Goal: Task Accomplishment & Management: Use online tool/utility

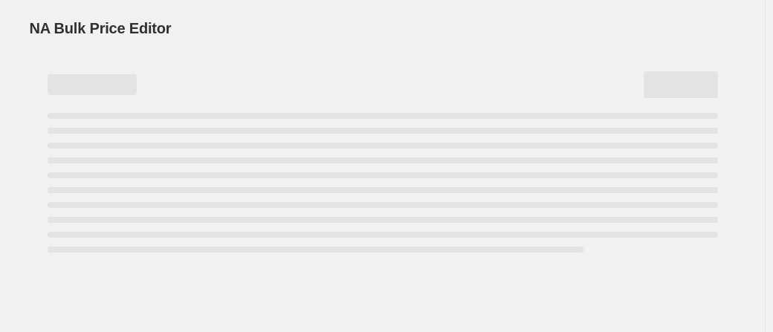
click at [491, 83] on div "Page loading" at bounding box center [383, 84] width 670 height 27
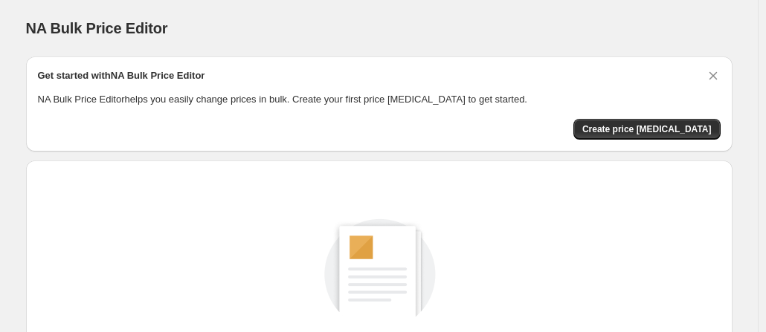
click at [542, 14] on div "NA Bulk Price Editor. This page is ready NA Bulk Price Editor" at bounding box center [379, 28] width 706 height 56
click at [464, 13] on div "NA Bulk Price Editor. This page is ready NA Bulk Price Editor" at bounding box center [379, 28] width 706 height 56
click at [527, 200] on div "Create a price change job to get started New price change job" at bounding box center [379, 297] width 682 height 220
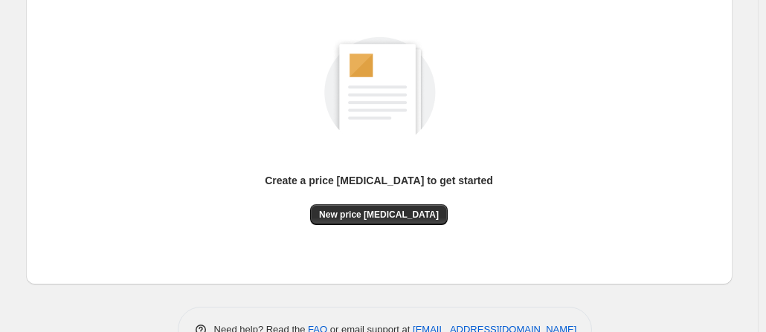
scroll to position [224, 0]
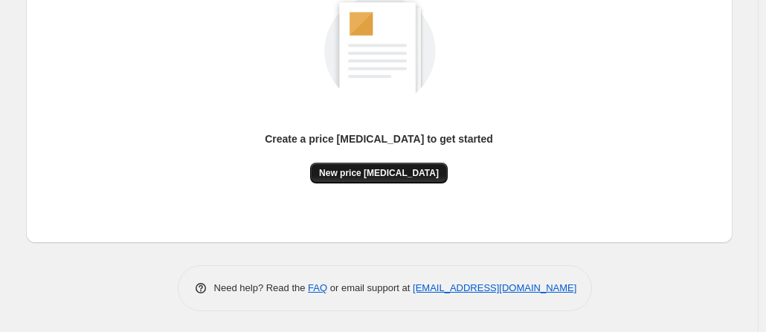
click at [403, 173] on span "New price change job" at bounding box center [379, 173] width 120 height 12
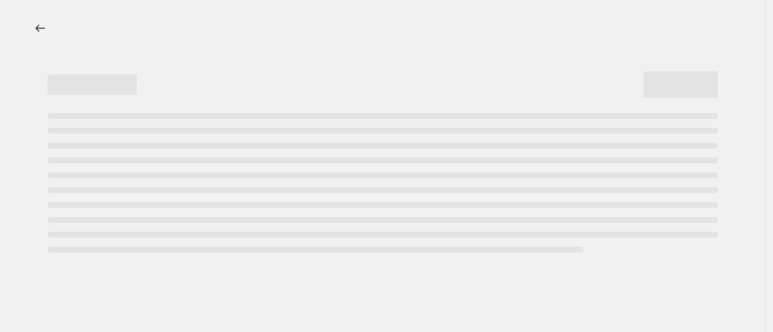
select select "percentage"
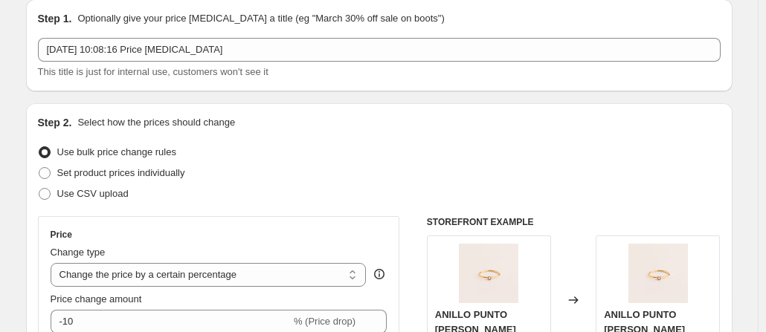
scroll to position [58, 0]
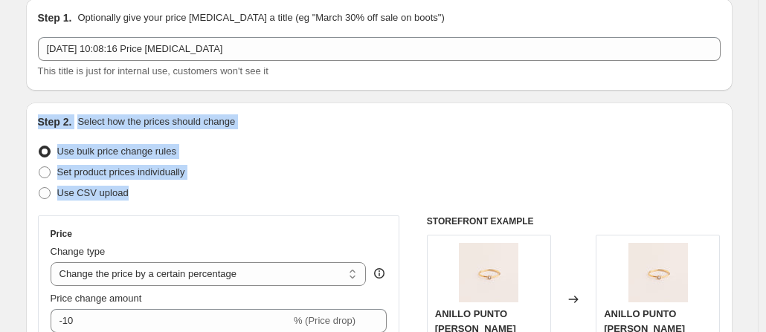
drag, startPoint x: 38, startPoint y: 121, endPoint x: 153, endPoint y: 201, distance: 140.0
copy div "Step 2. Select how the prices should change Use bulk price change rules Set pro…"
click at [299, 144] on div "Use bulk price change rules" at bounding box center [379, 151] width 682 height 21
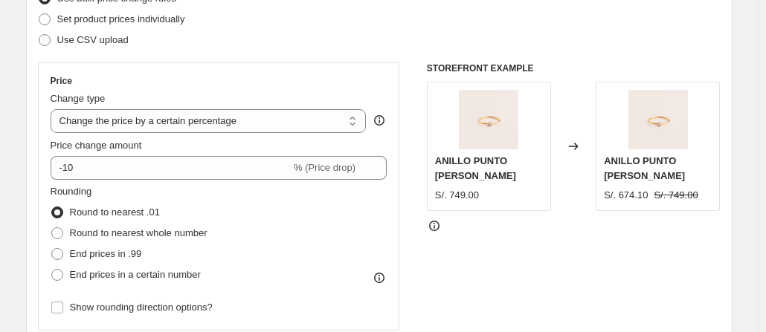
scroll to position [213, 0]
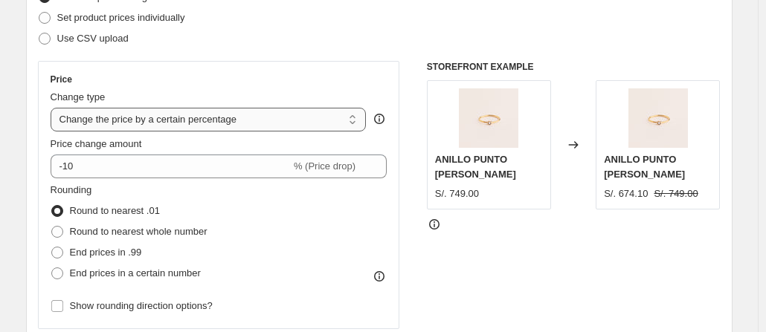
click at [347, 130] on select "Change the price to a certain amount Change the price by a certain amount Chang…" at bounding box center [209, 120] width 316 height 24
click at [355, 117] on select "Change the price to a certain amount Change the price by a certain amount Chang…" at bounding box center [209, 120] width 316 height 24
click at [355, 127] on select "Change the price to a certain amount Change the price by a certain amount Chang…" at bounding box center [209, 120] width 316 height 24
click at [321, 34] on div "Use CSV upload" at bounding box center [379, 38] width 682 height 21
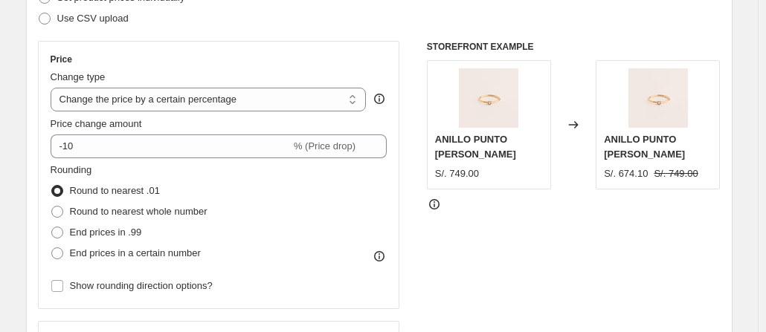
scroll to position [235, 0]
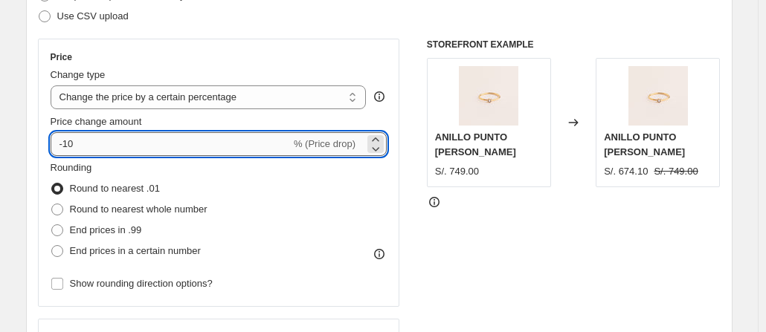
click at [141, 145] on input "-10" at bounding box center [171, 144] width 240 height 24
type input "-1"
type input "-20"
click at [305, 30] on div "Step 2. Select how the prices should change Use bulk price change rules Set pro…" at bounding box center [379, 187] width 682 height 498
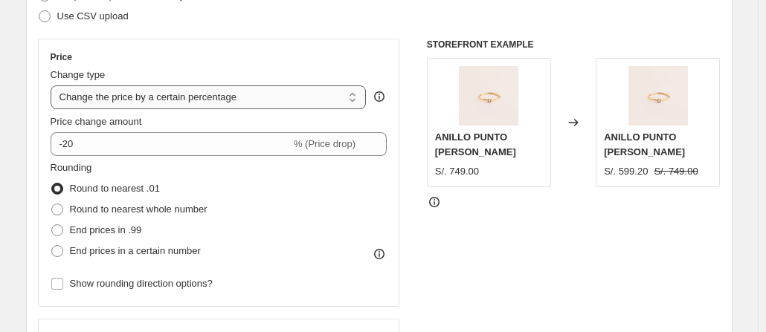
click at [163, 93] on select "Change the price to a certain amount Change the price by a certain amount Chang…" at bounding box center [209, 97] width 316 height 24
select select "bcap"
click at [54, 85] on select "Change the price to a certain amount Change the price by a certain amount Chang…" at bounding box center [209, 97] width 316 height 24
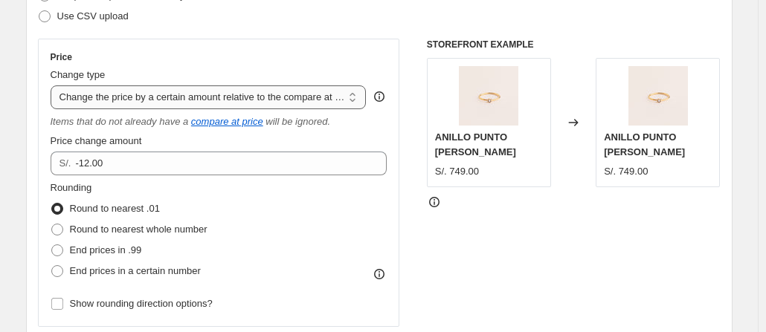
click at [303, 90] on select "Change the price to a certain amount Change the price by a certain amount Chang…" at bounding box center [209, 97] width 316 height 24
click at [337, 11] on div "Use CSV upload" at bounding box center [379, 16] width 682 height 21
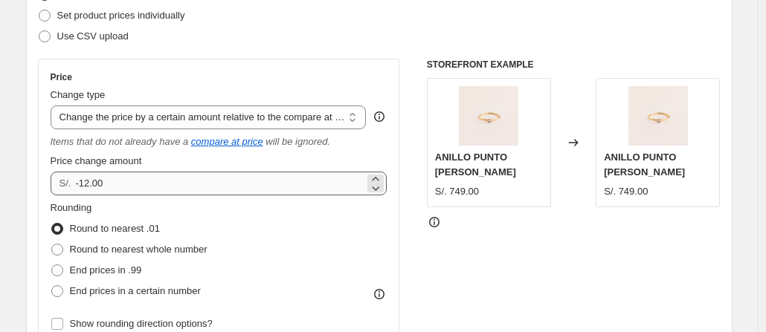
scroll to position [217, 0]
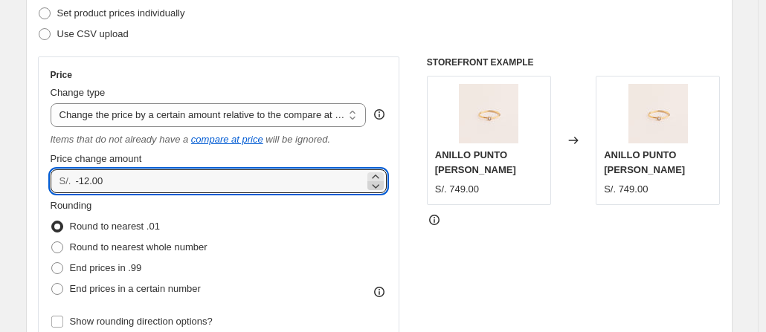
click at [376, 184] on icon at bounding box center [375, 186] width 7 height 4
click at [382, 177] on icon at bounding box center [375, 176] width 15 height 15
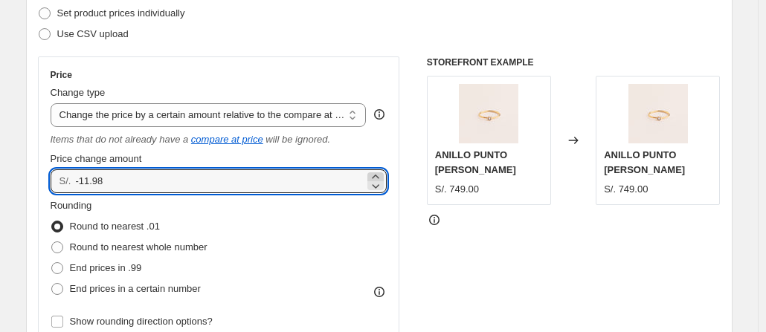
type input "-11.97"
click at [360, 118] on select "Change the price to a certain amount Change the price by a certain amount Chang…" at bounding box center [209, 115] width 316 height 24
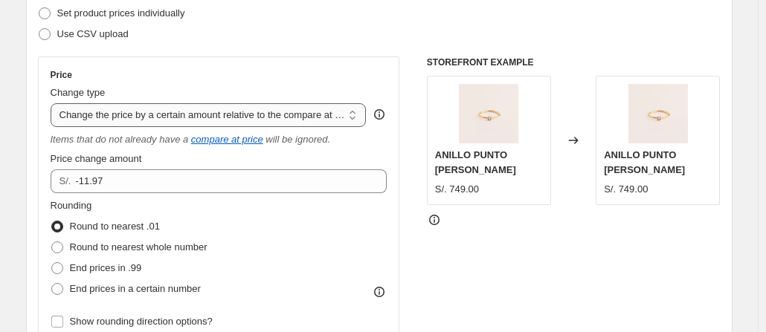
select select "percentage"
click at [54, 103] on select "Change the price to a certain amount Change the price by a certain amount Chang…" at bounding box center [209, 115] width 316 height 24
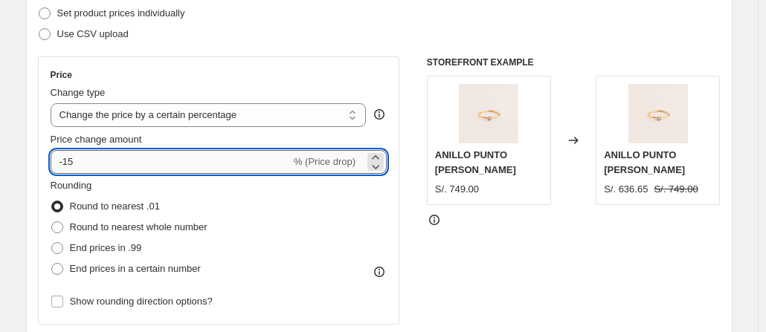
click at [251, 166] on input "-15" at bounding box center [171, 162] width 240 height 24
type input "-1"
type input "-20"
click at [297, 213] on div "Rounding Round to nearest .01 Round to nearest whole number End prices in .99 E…" at bounding box center [219, 228] width 337 height 101
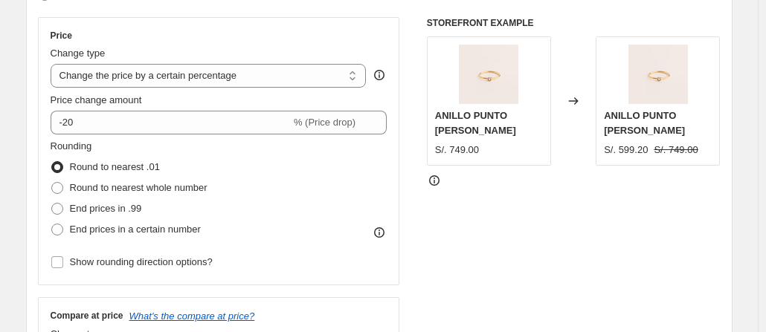
scroll to position [258, 0]
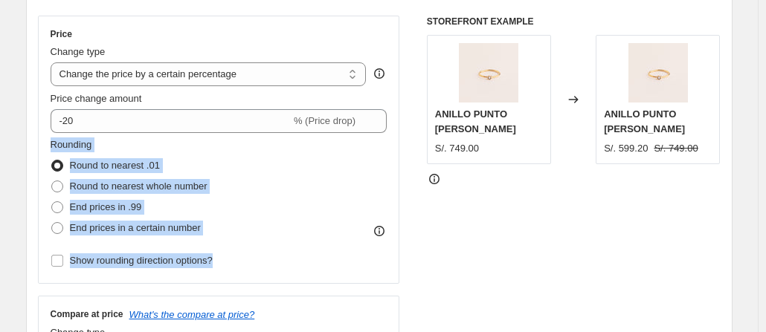
drag, startPoint x: 43, startPoint y: 138, endPoint x: 239, endPoint y: 265, distance: 234.2
click at [239, 265] on div "Price Change type Change the price to a certain amount Change the price by a ce…" at bounding box center [219, 150] width 362 height 268
copy div "Rounding Round to nearest .01 Round to nearest whole number End prices in .99 E…"
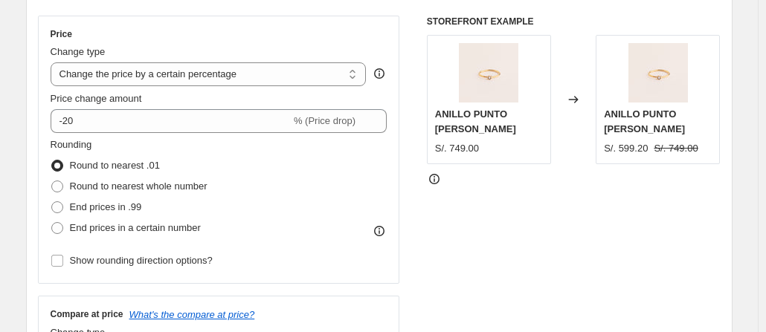
click at [309, 20] on div "Price Change type Change the price to a certain amount Change the price by a ce…" at bounding box center [219, 150] width 362 height 268
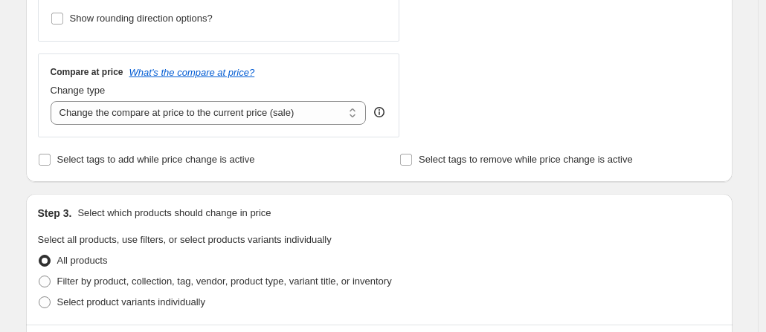
scroll to position [502, 0]
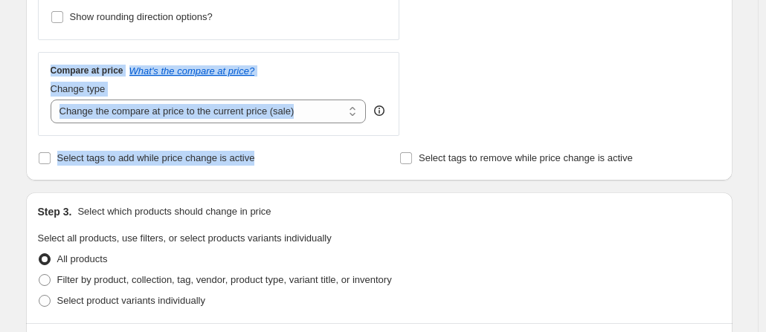
drag, startPoint x: 51, startPoint y: 55, endPoint x: 279, endPoint y: 167, distance: 255.0
copy div "Compare at price What's the compare at price? Change type Change the compare at…"
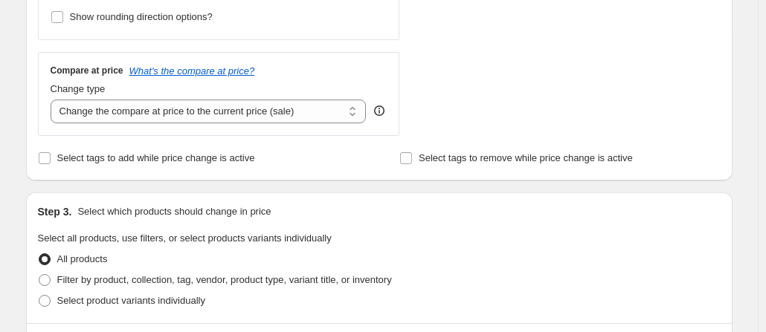
click at [323, 167] on div "Select tags to add while price change is active" at bounding box center [198, 158] width 320 height 21
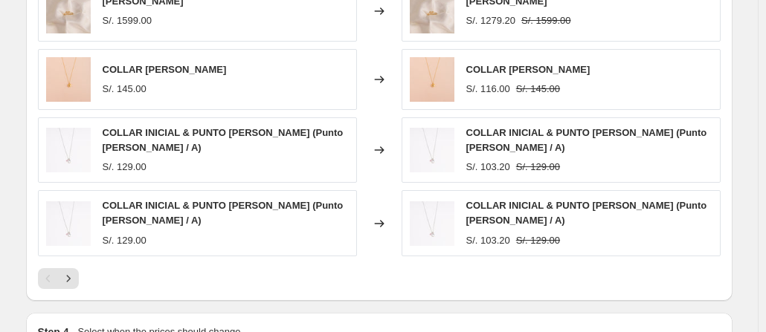
scroll to position [960, 0]
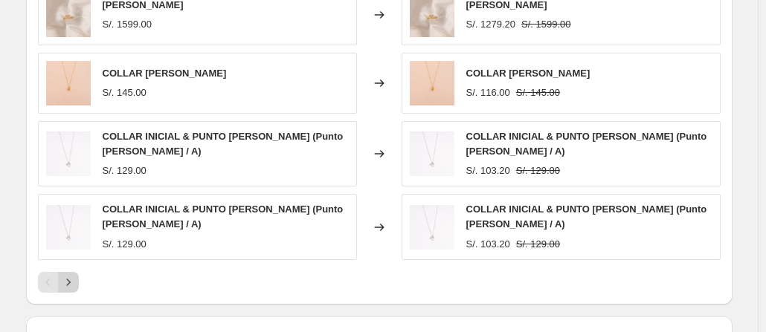
click at [76, 278] on icon "Next" at bounding box center [68, 282] width 15 height 15
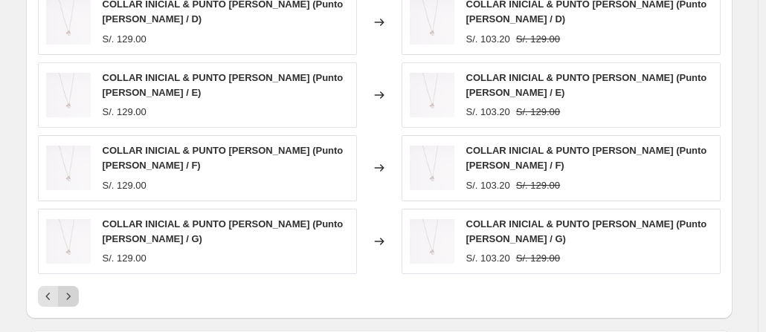
click at [73, 292] on icon "Next" at bounding box center [68, 296] width 15 height 15
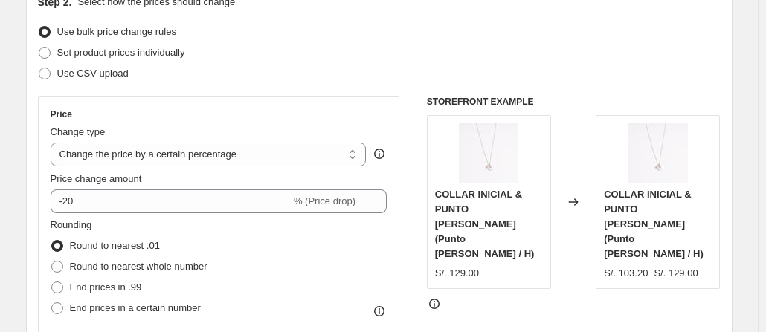
scroll to position [177, 0]
click at [356, 153] on select "Change the price to a certain amount Change the price by a certain amount Chang…" at bounding box center [209, 155] width 316 height 24
click at [54, 143] on select "Change the price to a certain amount Change the price by a certain amount Chang…" at bounding box center [209, 155] width 316 height 24
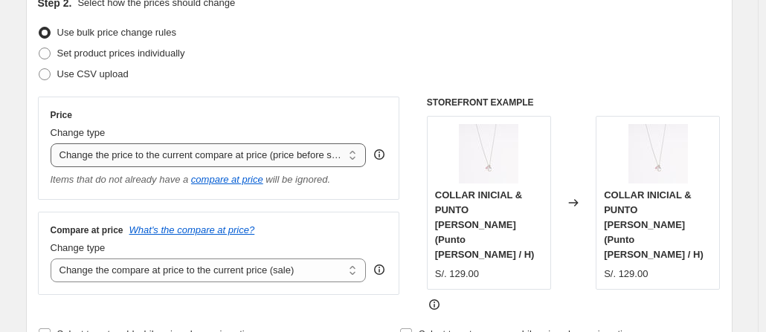
click at [358, 155] on select "Change the price to a certain amount Change the price by a certain amount Chang…" at bounding box center [209, 155] width 316 height 24
click at [54, 143] on select "Change the price to a certain amount Change the price by a certain amount Chang…" at bounding box center [209, 155] width 316 height 24
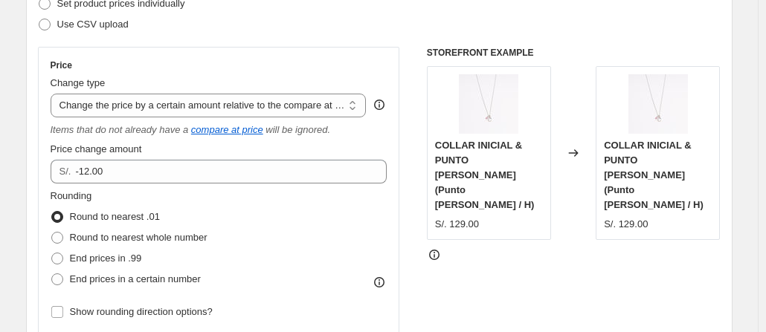
scroll to position [227, 0]
click at [360, 108] on select "Change the price to a certain amount Change the price by a certain amount Chang…" at bounding box center [209, 105] width 316 height 24
select select "pcap"
click at [54, 93] on select "Change the price to a certain amount Change the price by a certain amount Chang…" at bounding box center [209, 105] width 316 height 24
type input "-20"
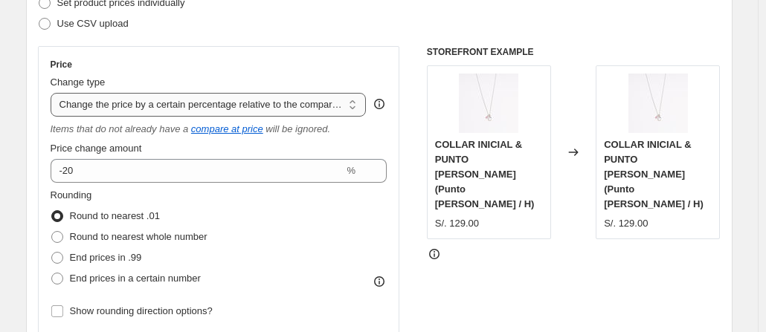
click at [357, 112] on select "Change the price to a certain amount Change the price by a certain amount Chang…" at bounding box center [209, 105] width 316 height 24
click at [54, 93] on select "Change the price to a certain amount Change the price by a certain amount Chang…" at bounding box center [209, 105] width 316 height 24
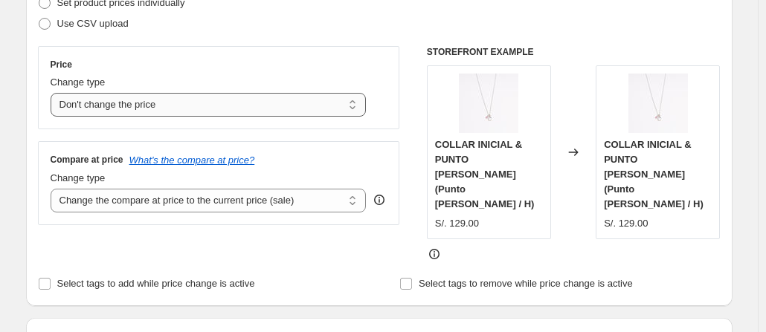
click at [353, 105] on select "Change the price to a certain amount Change the price by a certain amount Chang…" at bounding box center [209, 105] width 316 height 24
click at [54, 93] on select "Change the price to a certain amount Change the price by a certain amount Chang…" at bounding box center [209, 105] width 316 height 24
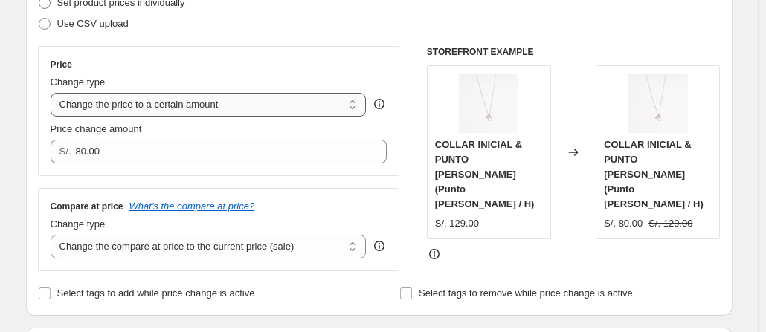
click at [357, 100] on select "Change the price to a certain amount Change the price by a certain amount Chang…" at bounding box center [209, 105] width 316 height 24
select select "by"
click at [54, 93] on select "Change the price to a certain amount Change the price by a certain amount Chang…" at bounding box center [209, 105] width 316 height 24
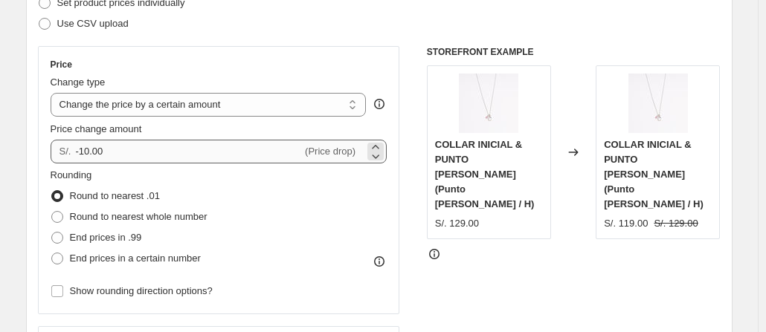
type input "-10.00"
click at [354, 108] on select "Change the price to a certain amount Change the price by a certain amount Chang…" at bounding box center [209, 105] width 316 height 24
select select "percentage"
click at [54, 93] on select "Change the price to a certain amount Change the price by a certain amount Chang…" at bounding box center [209, 105] width 316 height 24
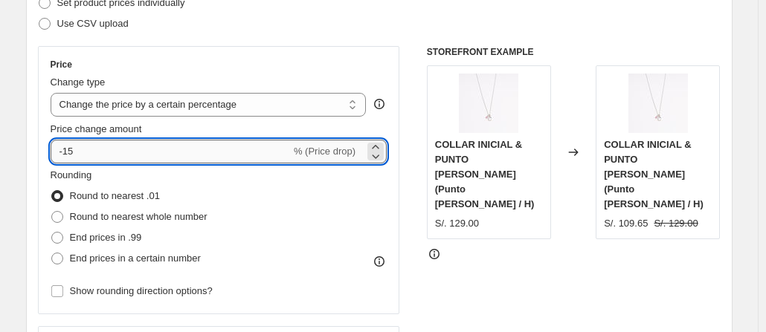
click at [140, 149] on input "-15" at bounding box center [171, 152] width 240 height 24
type input "-1"
type input "-20"
click at [343, 31] on div "Use CSV upload" at bounding box center [379, 23] width 682 height 21
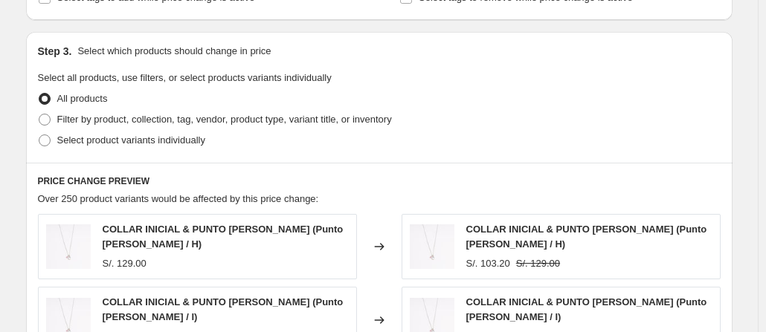
scroll to position [663, 0]
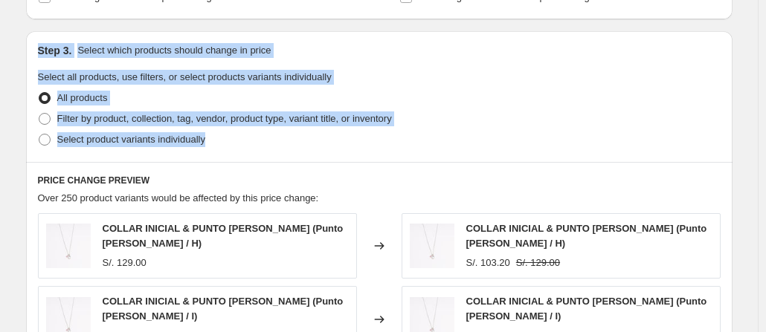
drag, startPoint x: 40, startPoint y: 44, endPoint x: 284, endPoint y: 158, distance: 269.3
click at [284, 158] on div "Step 3. Select which products should change in price Select all products, use f…" at bounding box center [379, 96] width 706 height 131
click at [510, 45] on div "Step 3. Select which products should change in price" at bounding box center [379, 50] width 682 height 15
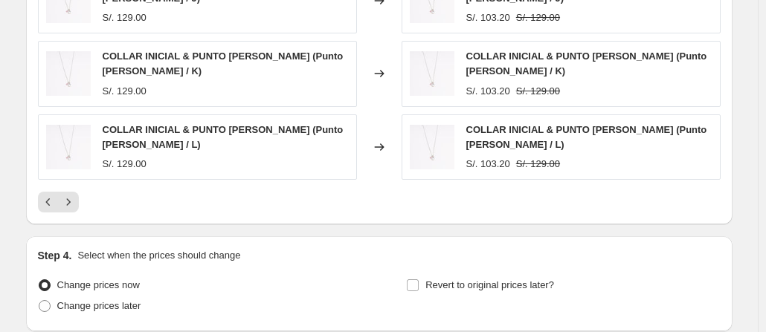
scroll to position [1160, 0]
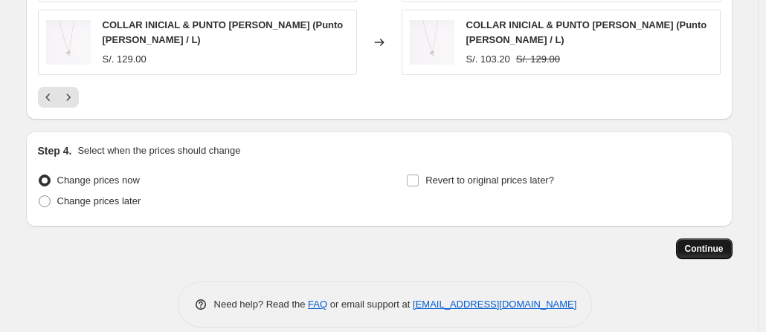
click at [711, 239] on button "Continue" at bounding box center [704, 249] width 56 height 21
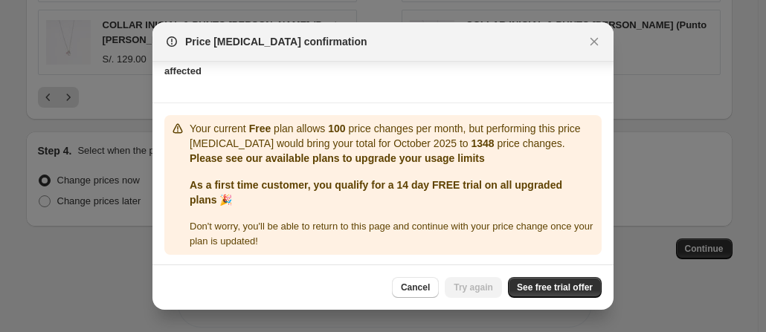
scroll to position [184, 0]
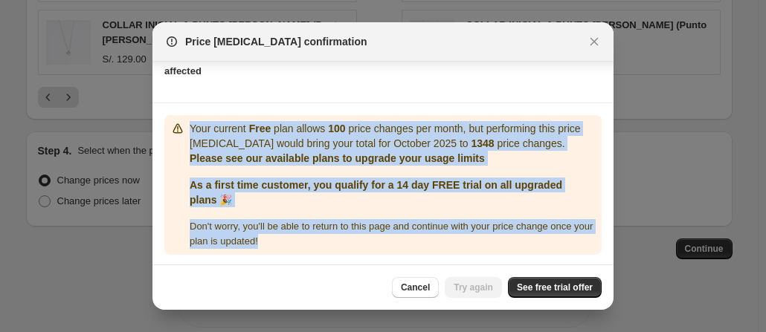
drag, startPoint x: 190, startPoint y: 121, endPoint x: 293, endPoint y: 242, distance: 158.2
click at [293, 242] on div "Your current Free plan allows 100 price changes per month, but performing this …" at bounding box center [393, 185] width 406 height 128
copy div "Your current Free plan allows 100 price changes per month, but performing this …"
click at [430, 293] on span "Cancel" at bounding box center [415, 288] width 29 height 12
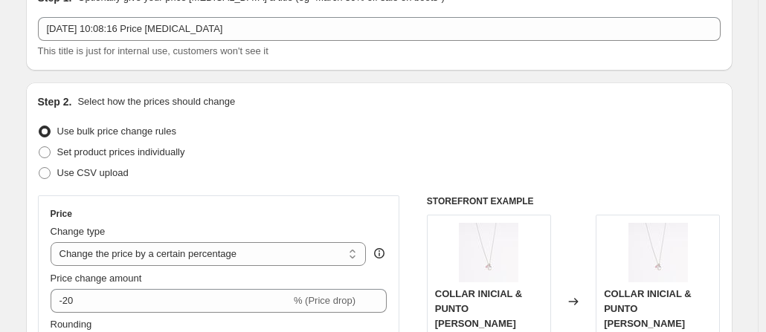
scroll to position [0, 0]
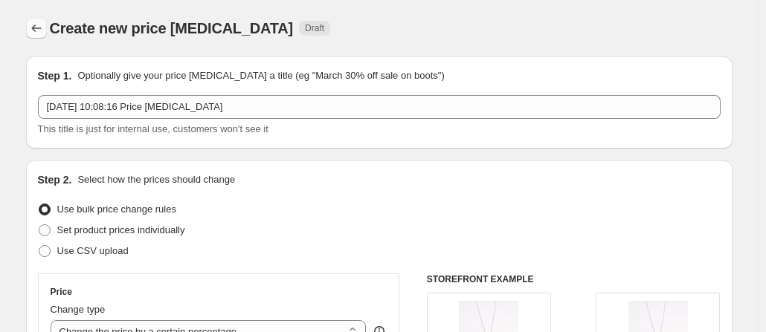
click at [44, 29] on icon "Price change jobs" at bounding box center [36, 28] width 15 height 15
